Goal: Use online tool/utility: Utilize a website feature to perform a specific function

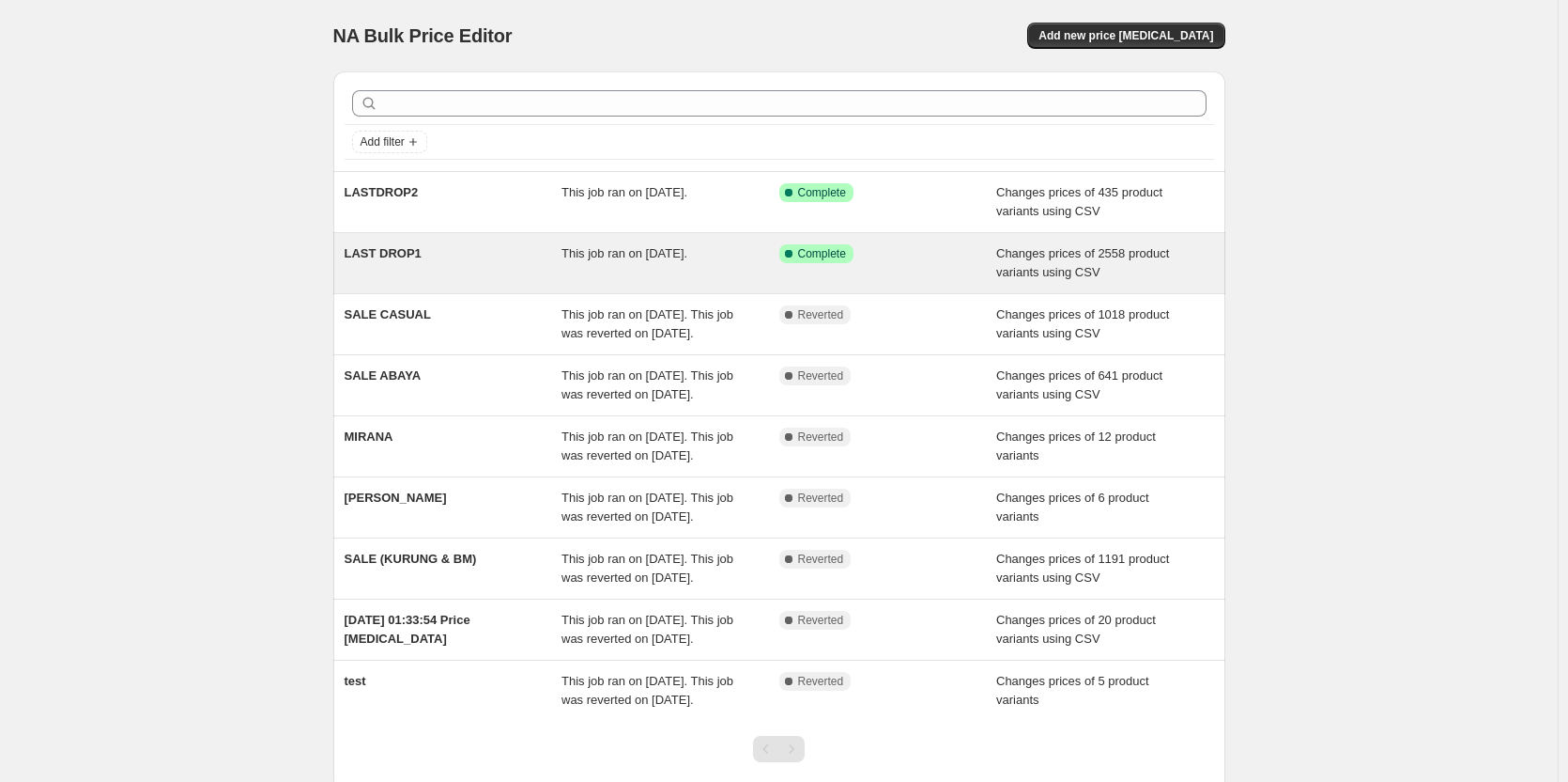
click at [691, 272] on div "This job ran on [DATE]." at bounding box center [671, 264] width 218 height 38
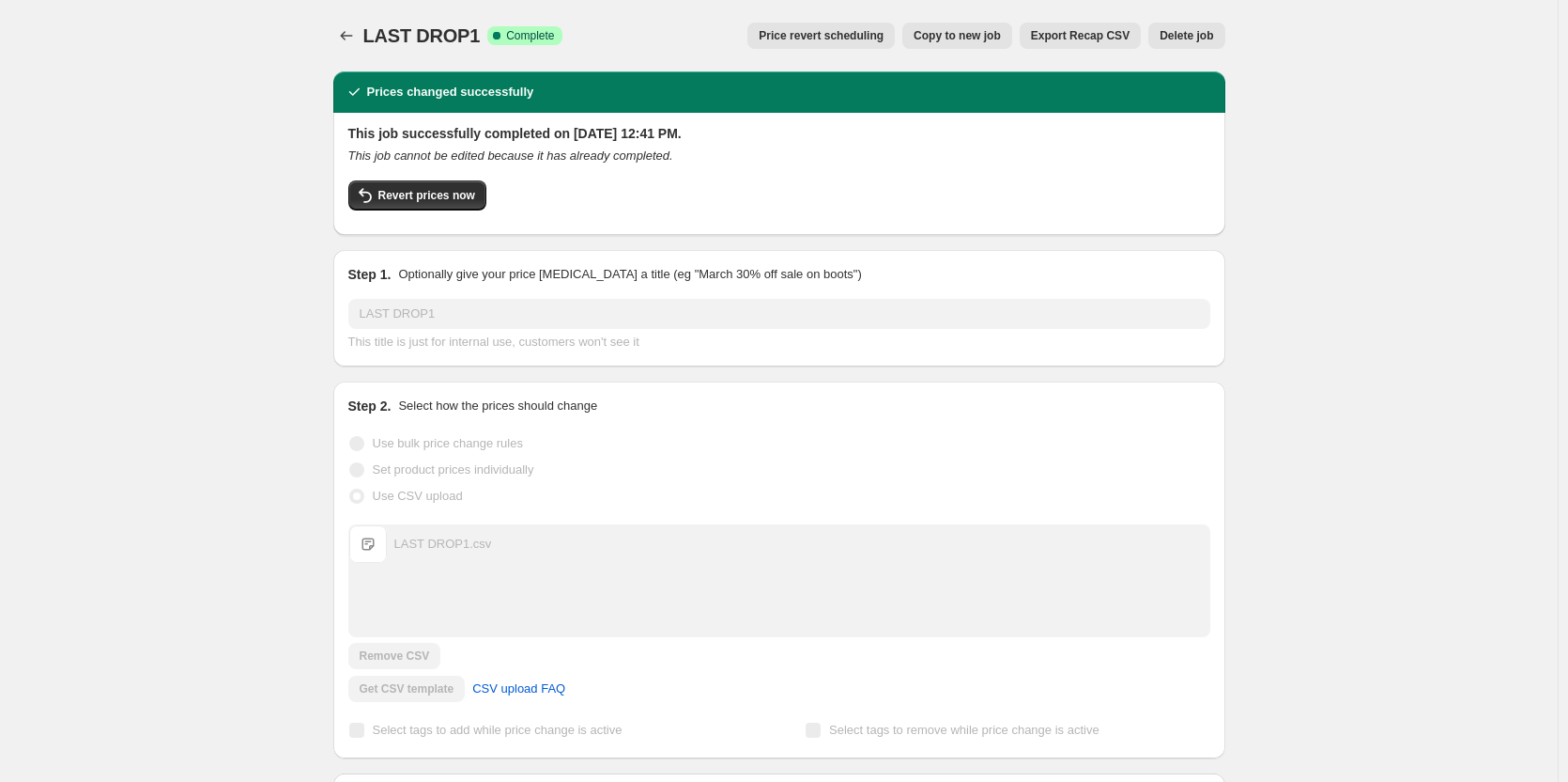
click at [1078, 30] on span "Export Recap CSV" at bounding box center [1080, 36] width 99 height 15
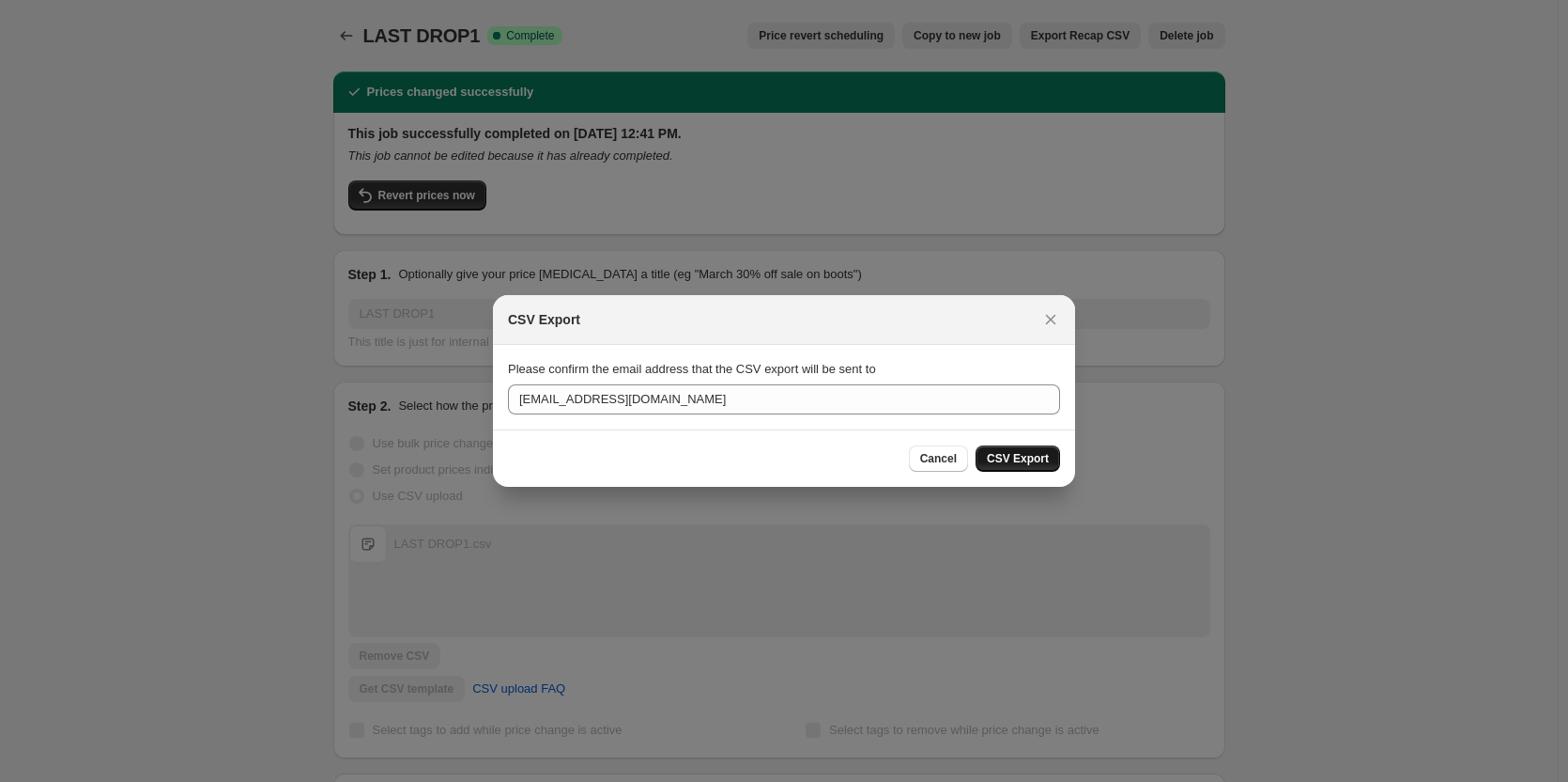
click at [1016, 459] on span "CSV Export" at bounding box center [1018, 459] width 62 height 15
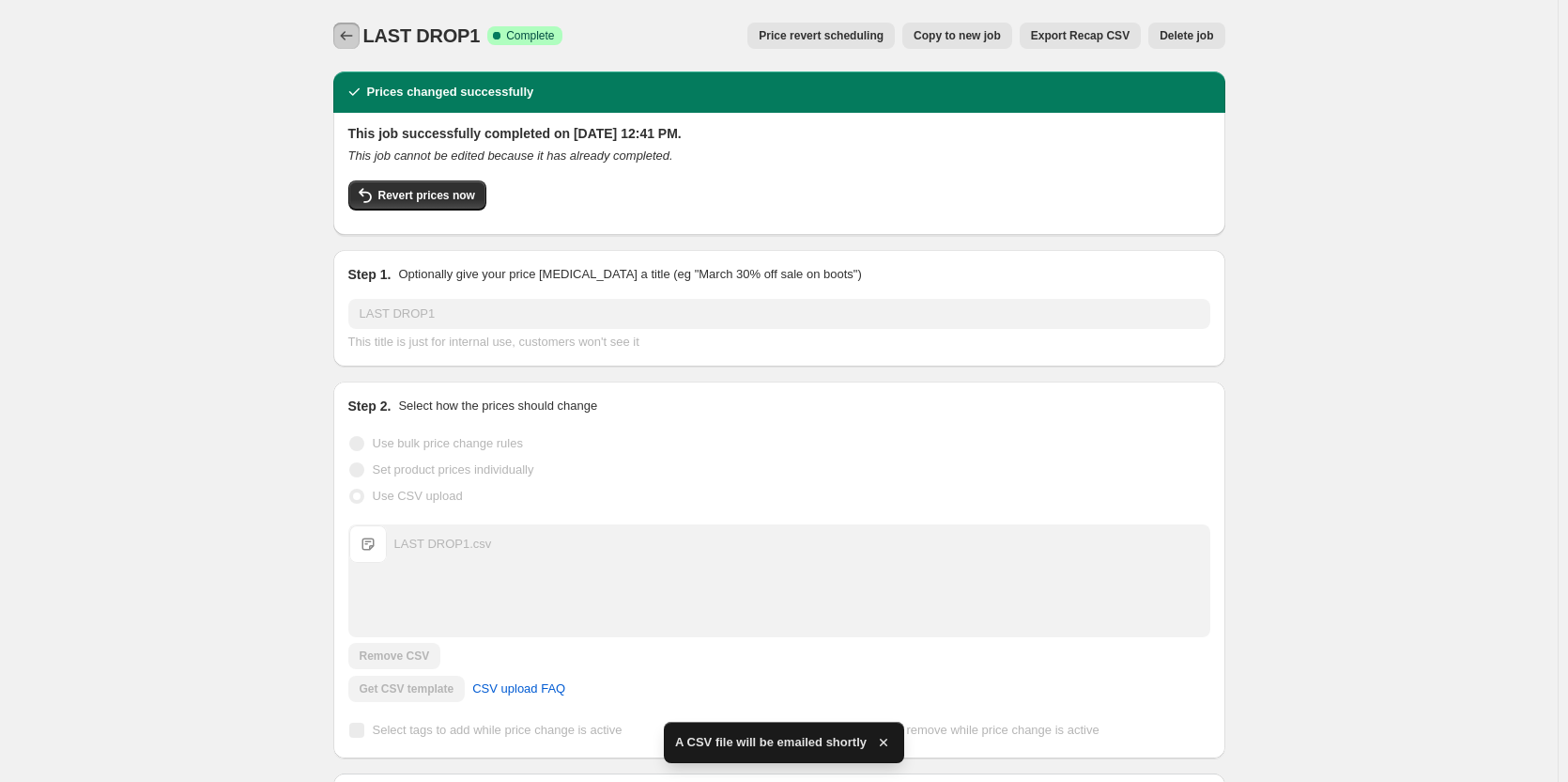
click at [351, 40] on icon "Price change jobs" at bounding box center [347, 36] width 19 height 19
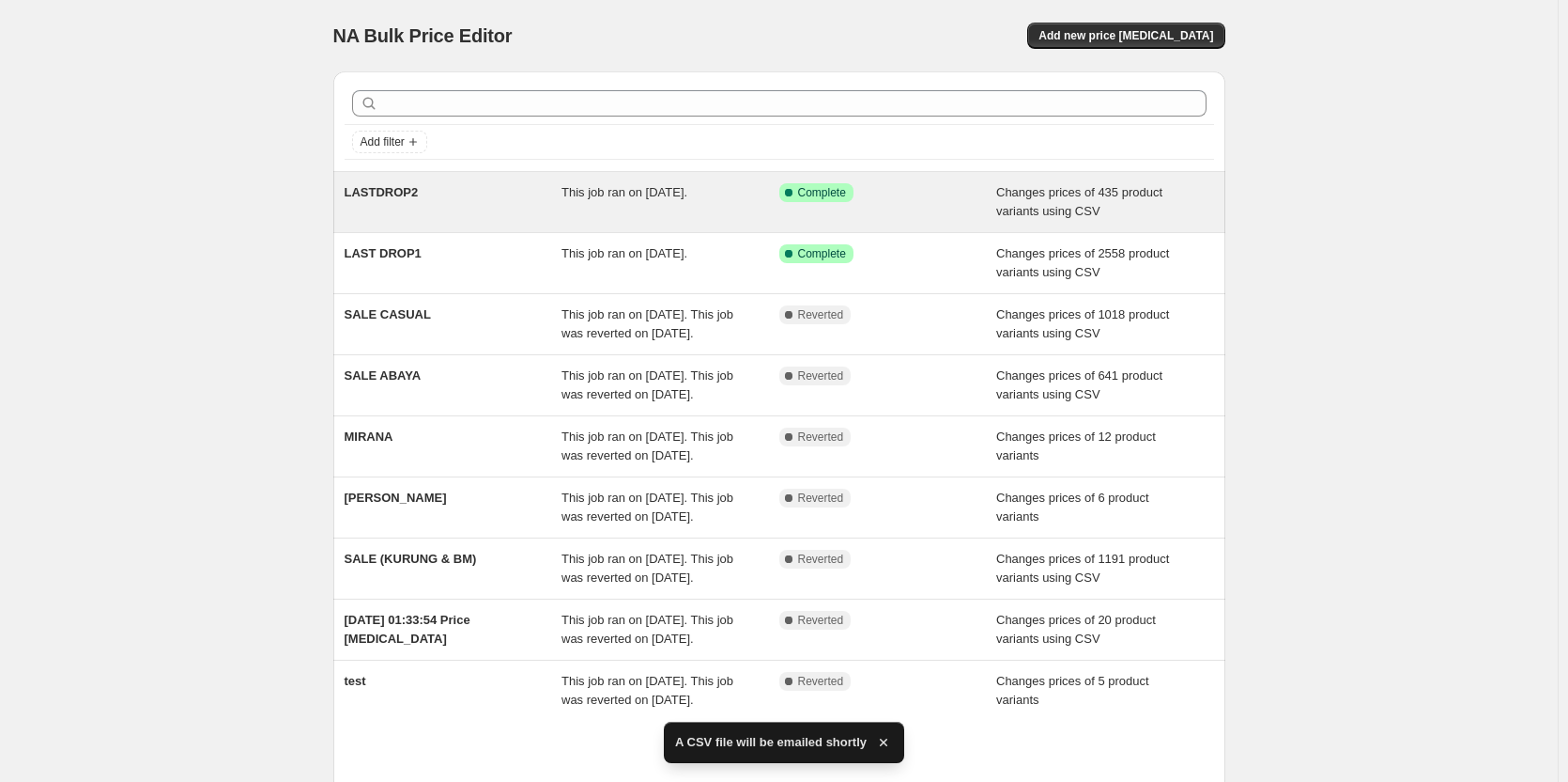
click at [462, 205] on div "LASTDROP2" at bounding box center [454, 202] width 218 height 38
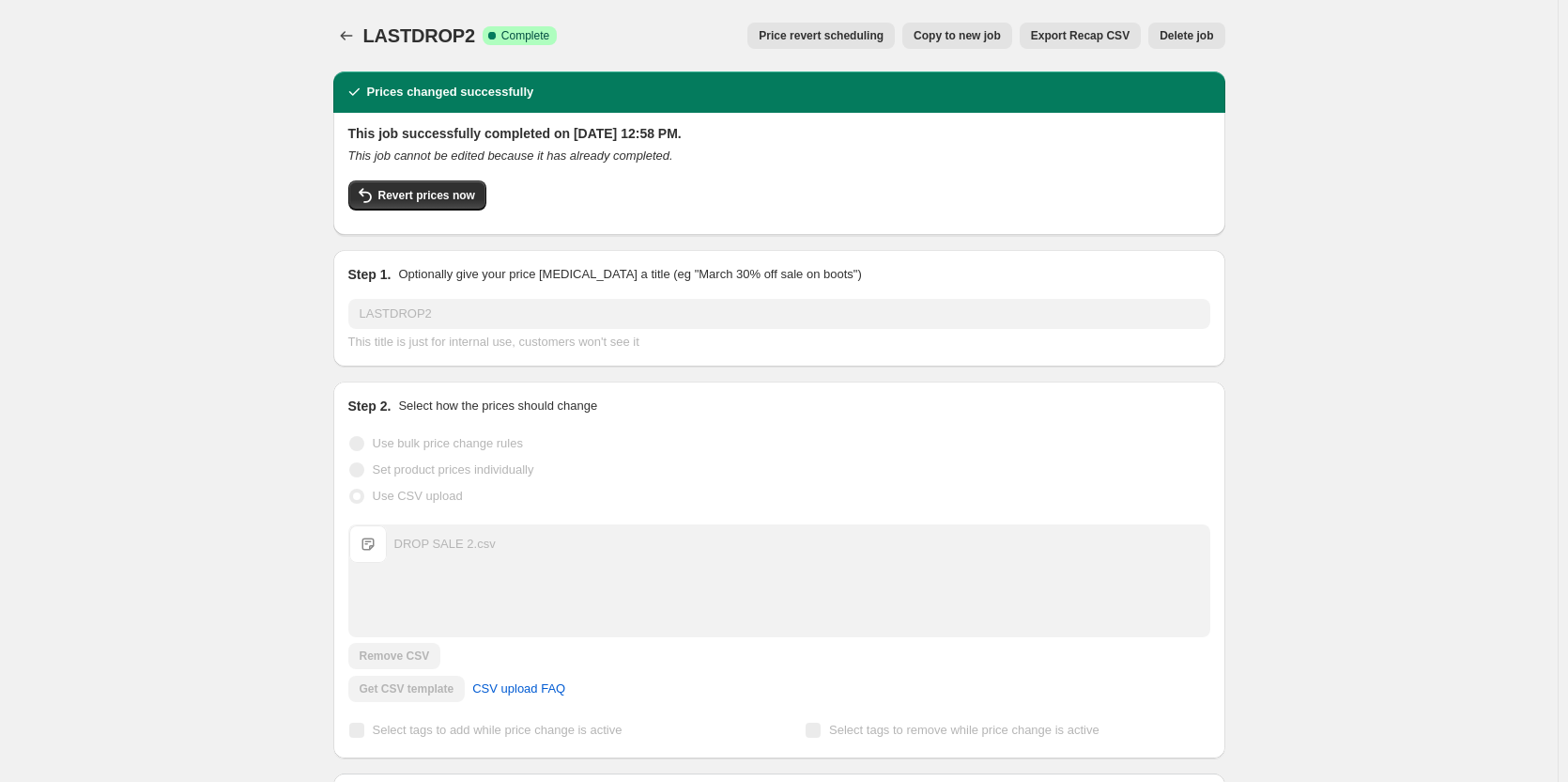
click at [1093, 36] on span "Export Recap CSV" at bounding box center [1080, 36] width 99 height 15
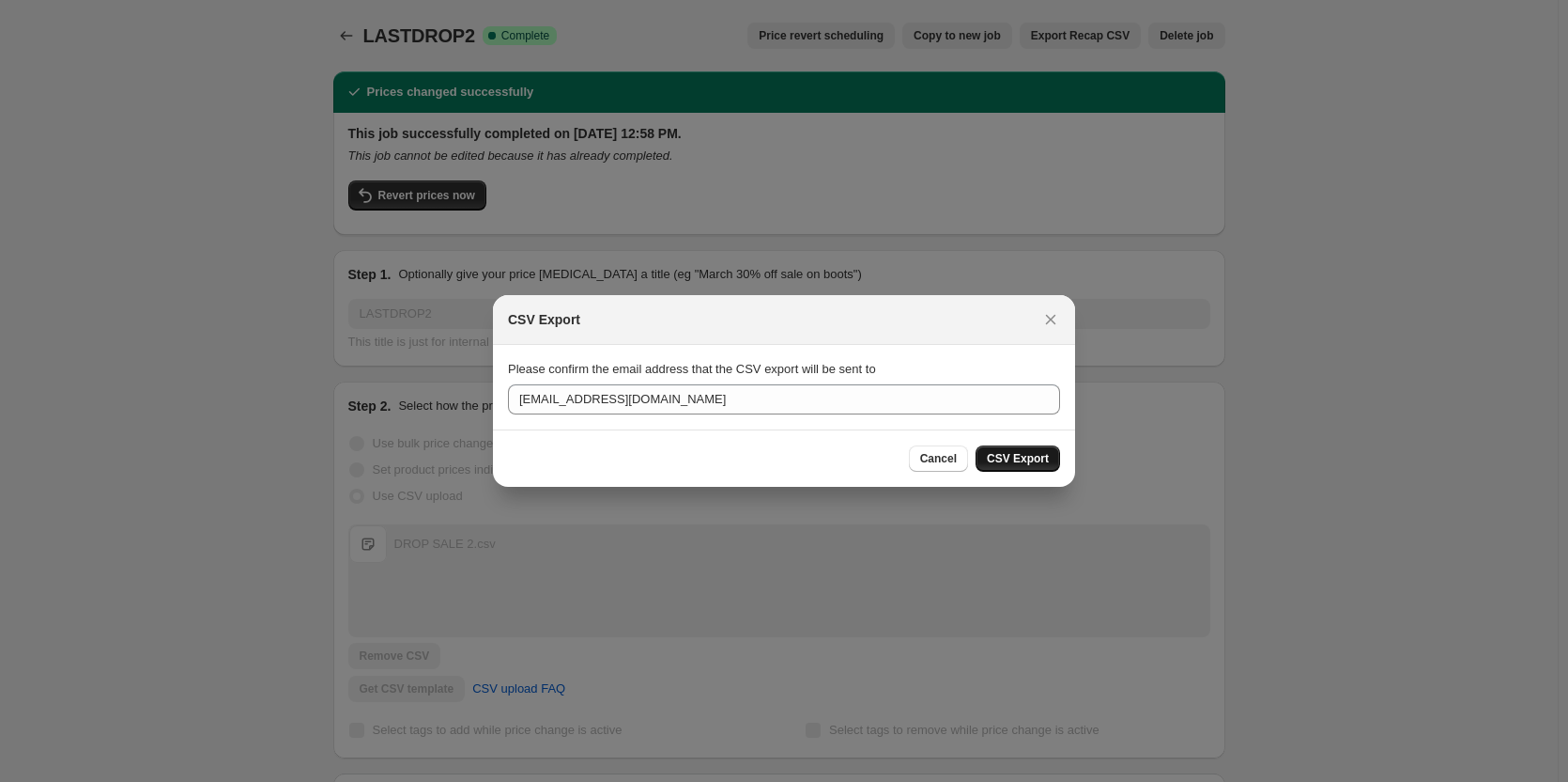
click at [1001, 459] on span "CSV Export" at bounding box center [1018, 459] width 62 height 15
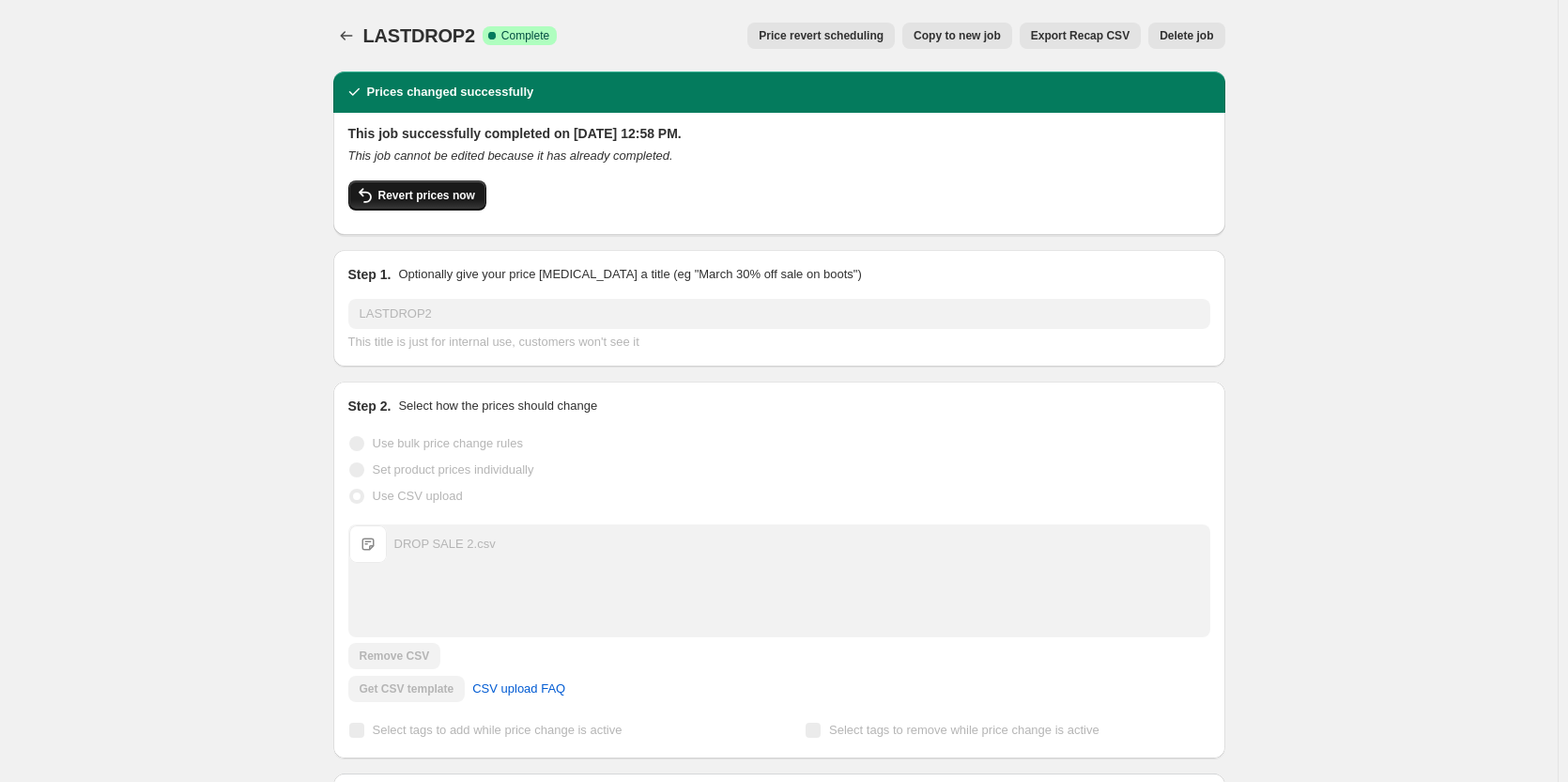
click at [402, 199] on span "Revert prices now" at bounding box center [426, 195] width 97 height 15
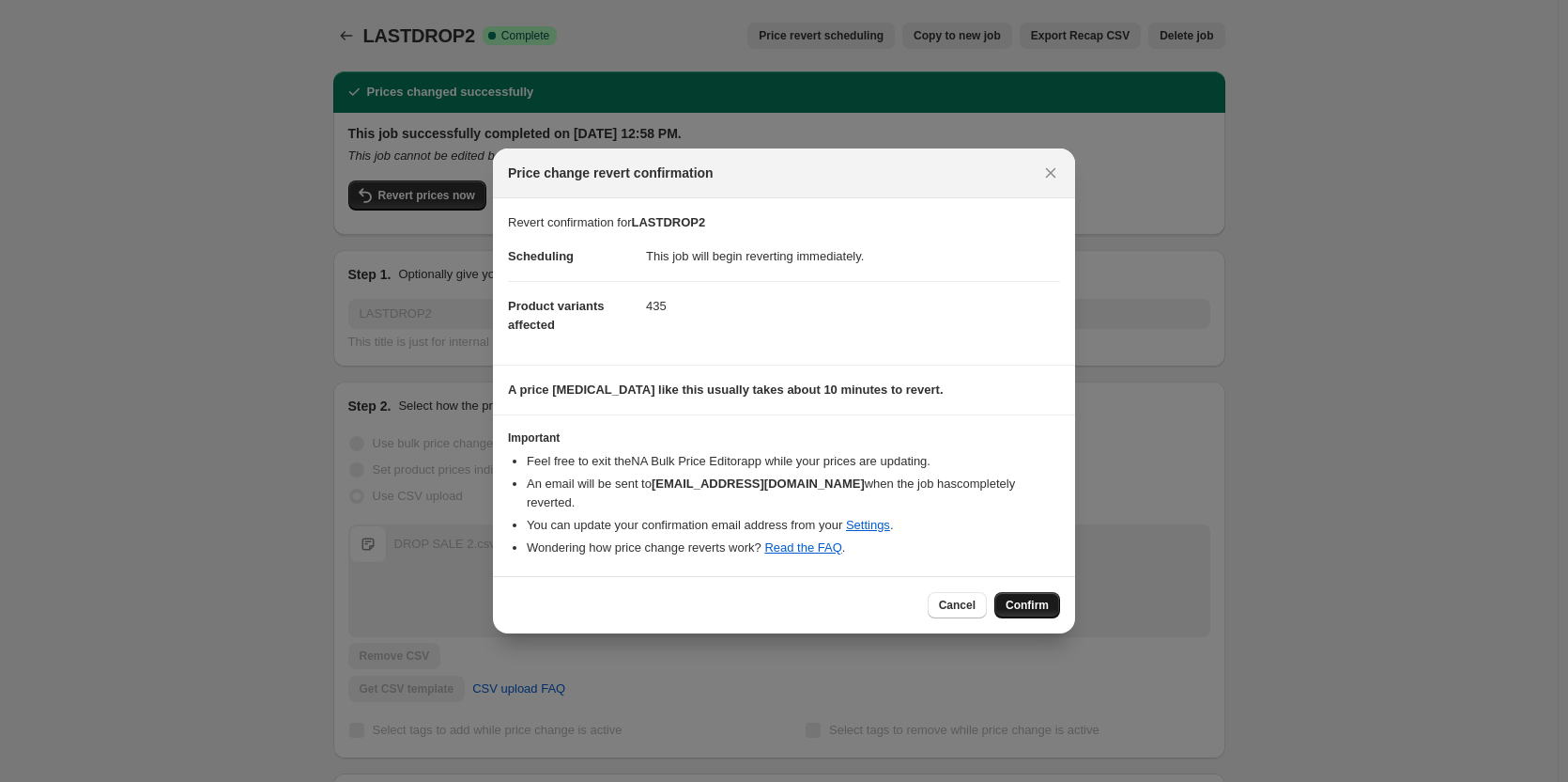
click at [1028, 597] on span "Confirm" at bounding box center [1027, 605] width 44 height 15
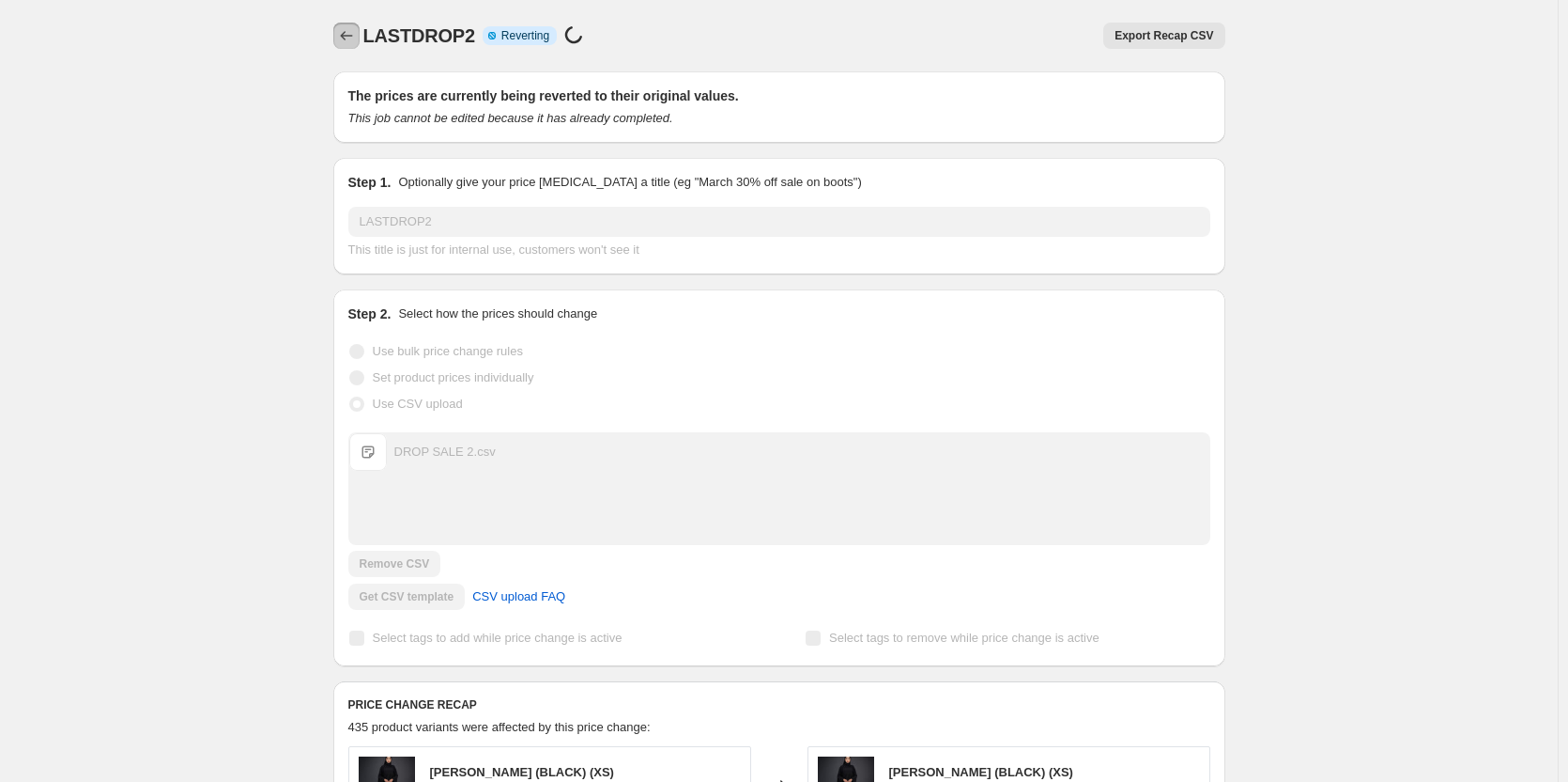
click at [356, 38] on icon "Price change jobs" at bounding box center [347, 36] width 19 height 19
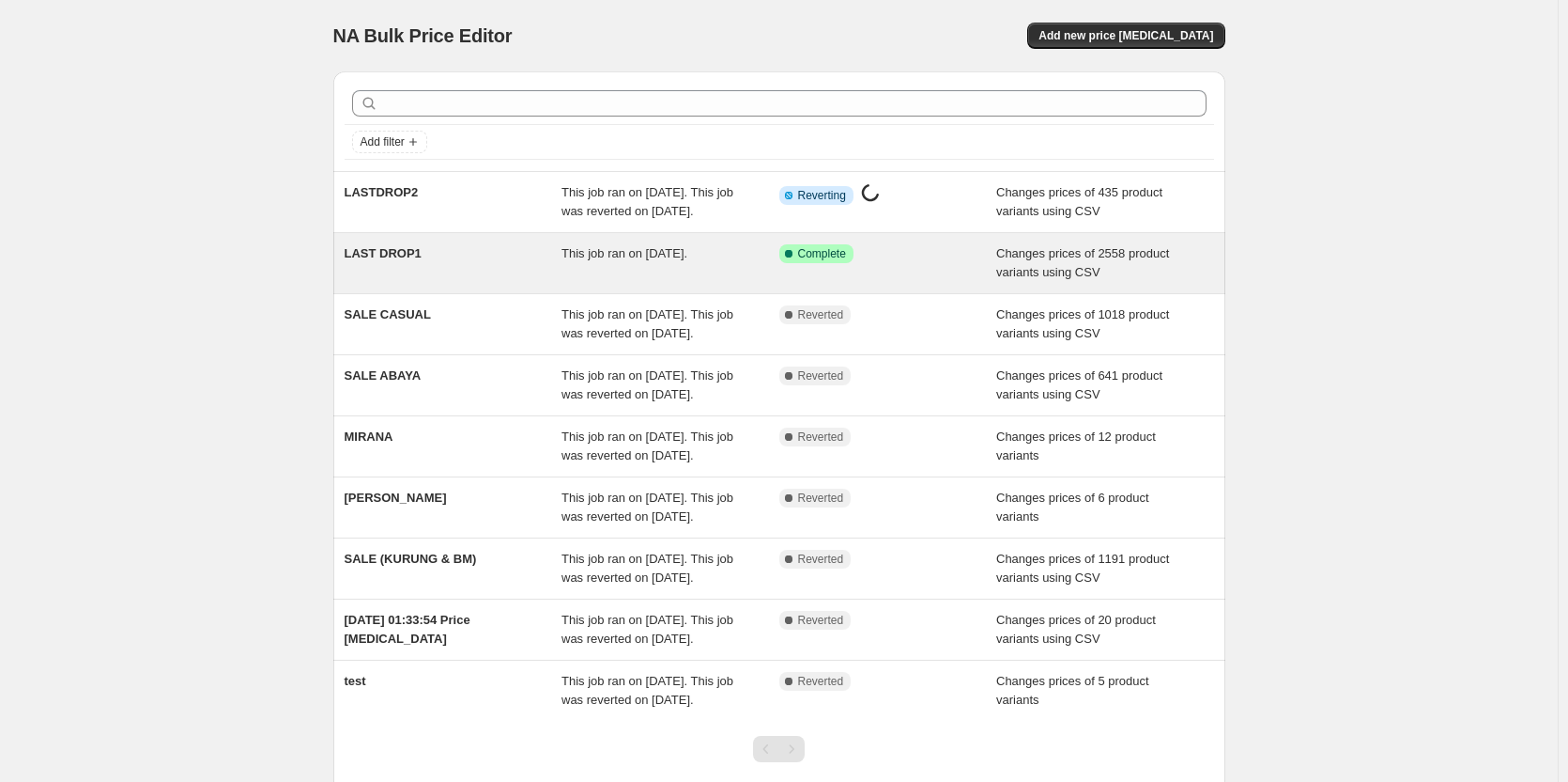
click at [727, 282] on div "This job ran on [DATE]." at bounding box center [671, 264] width 218 height 38
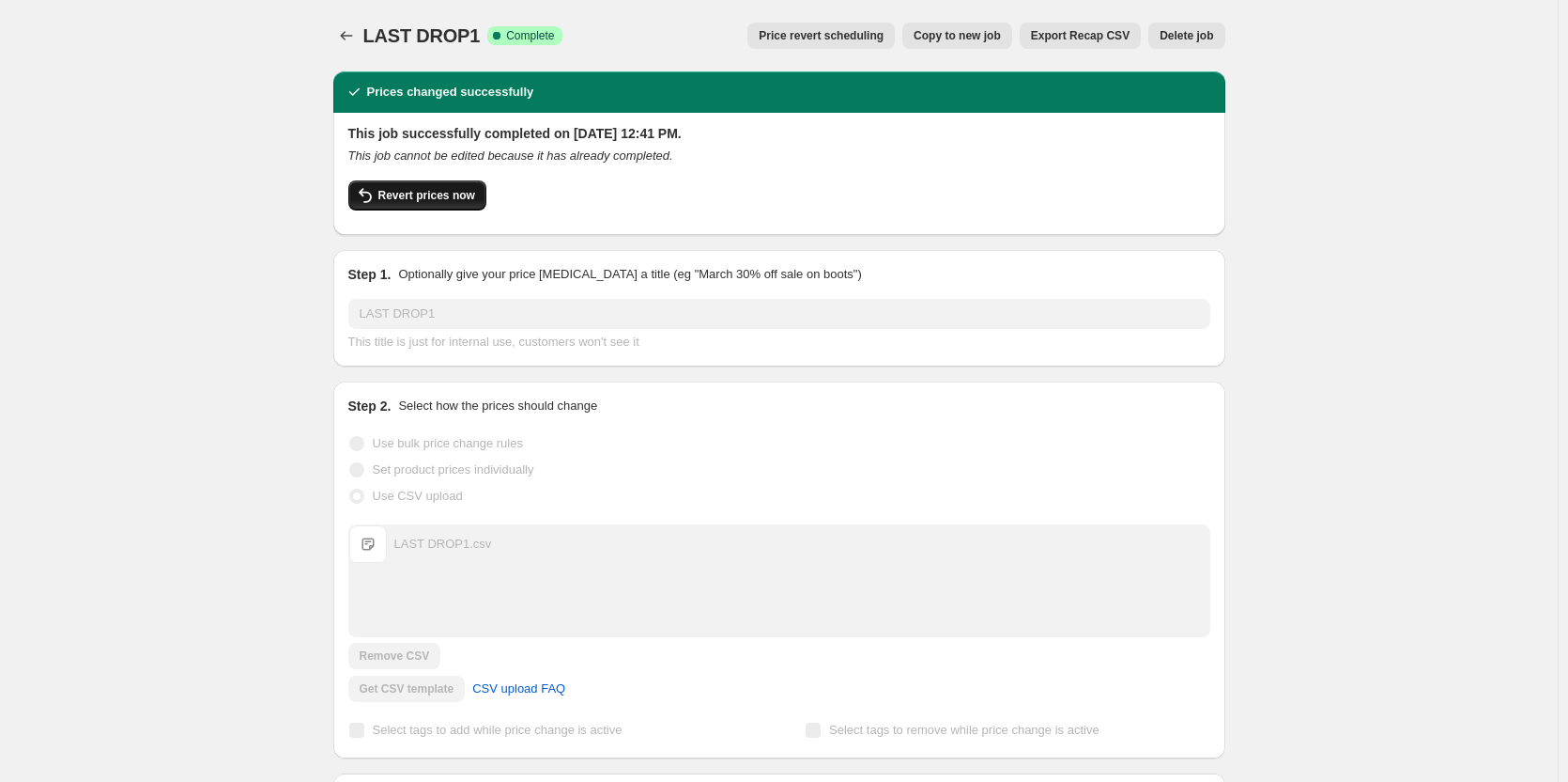
click at [438, 193] on span "Revert prices now" at bounding box center [426, 195] width 97 height 15
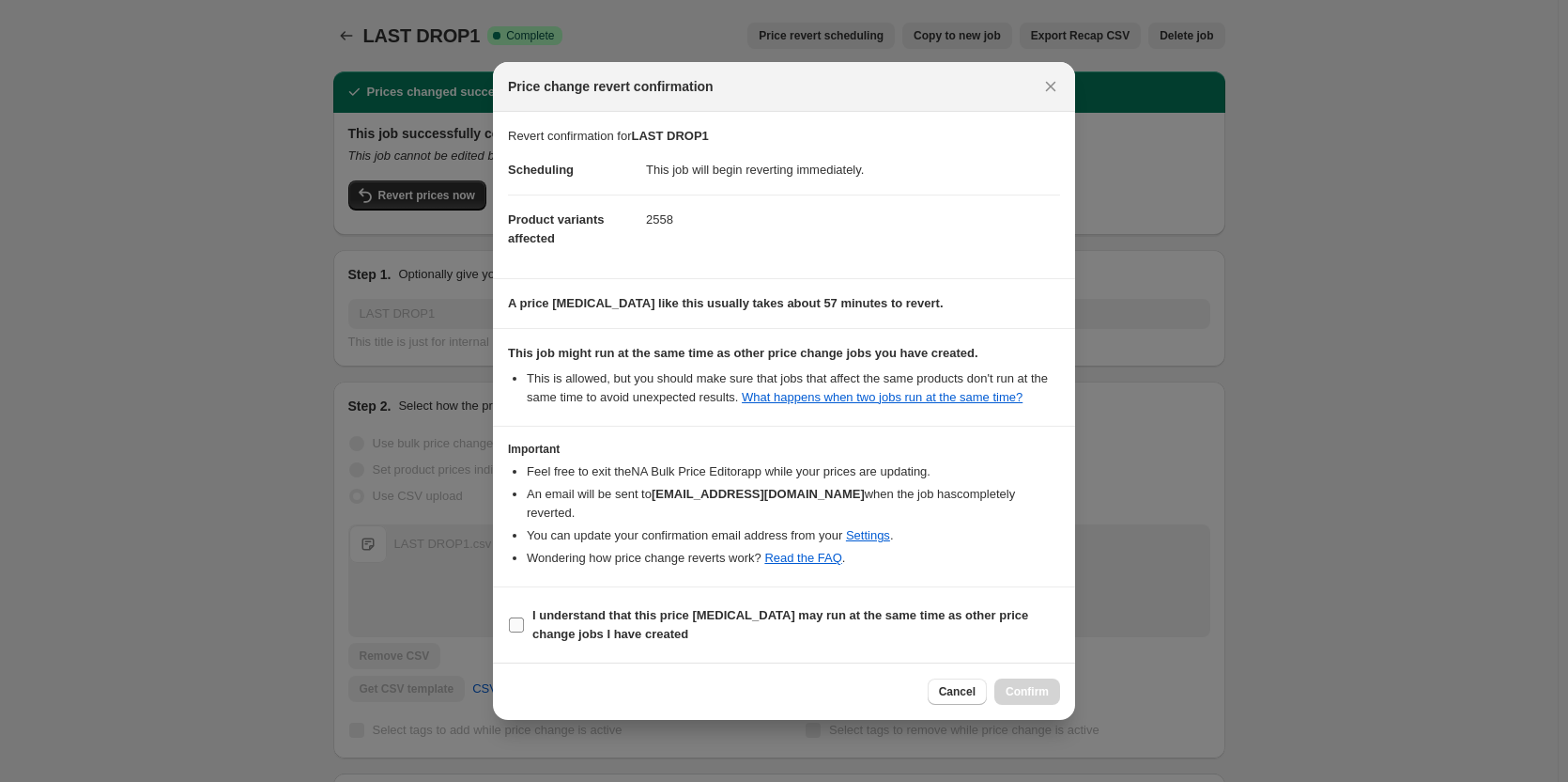
click at [525, 624] on label "I understand that this price [MEDICAL_DATA] may run at the same time as other p…" at bounding box center [784, 625] width 552 height 45
click at [524, 624] on input "I understand that this price [MEDICAL_DATA] may run at the same time as other p…" at bounding box center [516, 625] width 15 height 15
checkbox input "true"
click at [1014, 693] on span "Confirm" at bounding box center [1027, 691] width 44 height 15
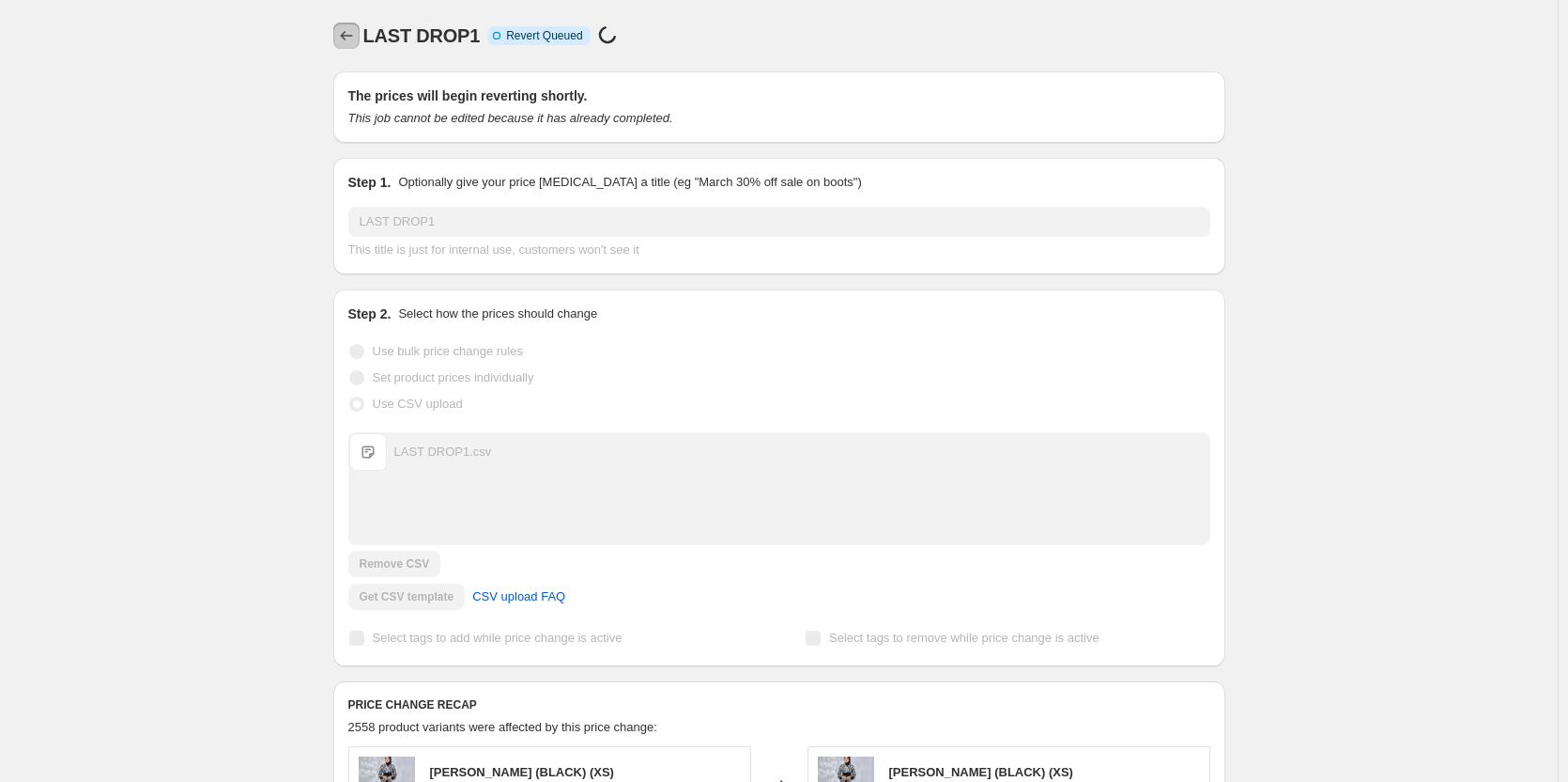
click at [345, 44] on icon "Price change jobs" at bounding box center [347, 36] width 19 height 19
